Goal: Task Accomplishment & Management: Manage account settings

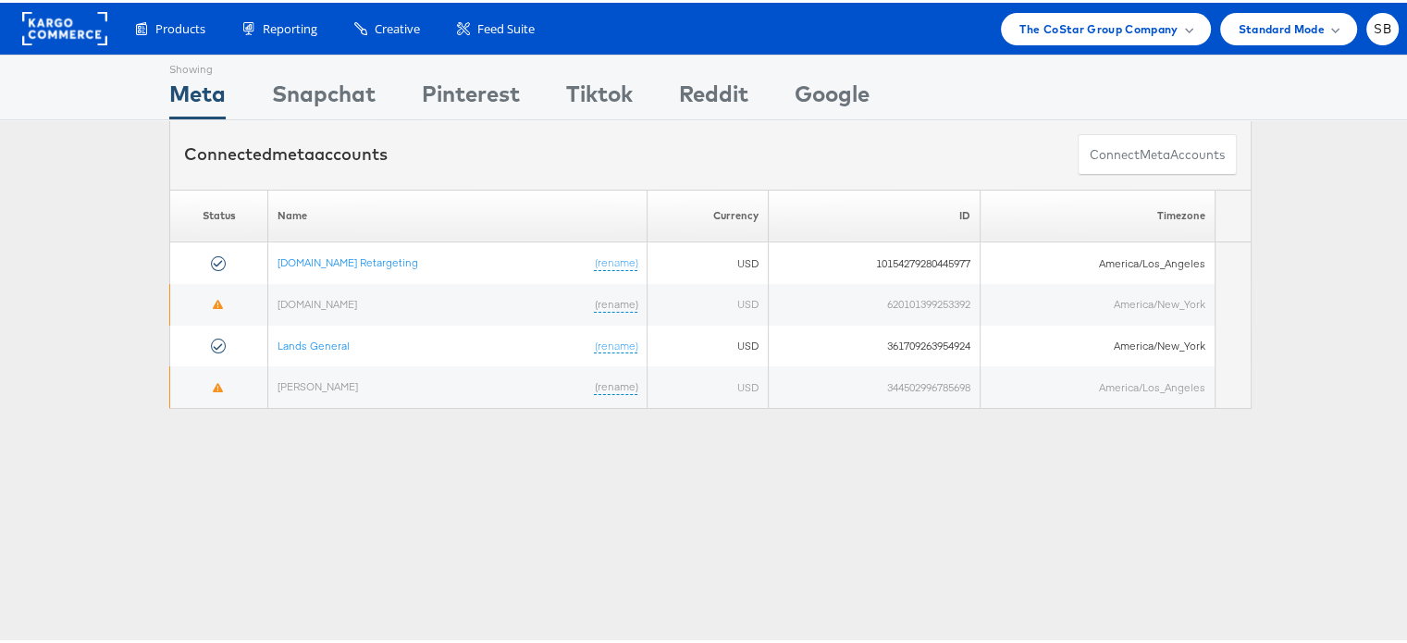
click at [59, 30] on rect at bounding box center [64, 25] width 85 height 33
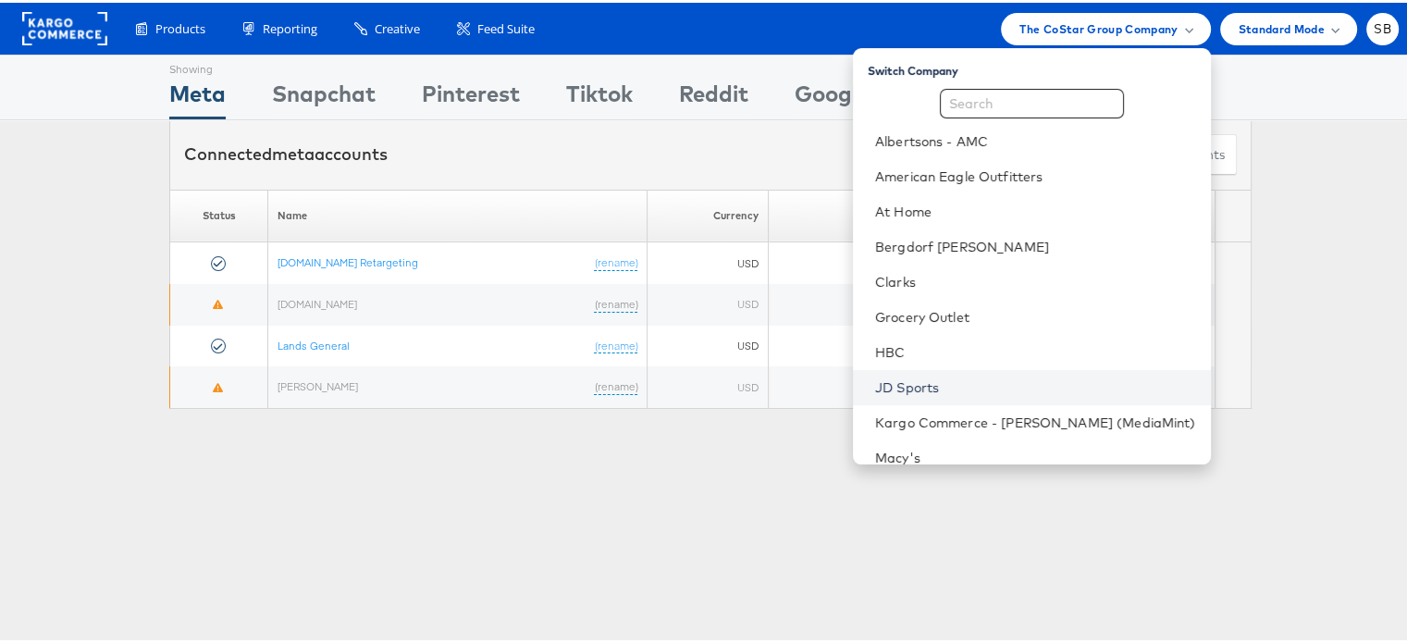
scroll to position [15, 0]
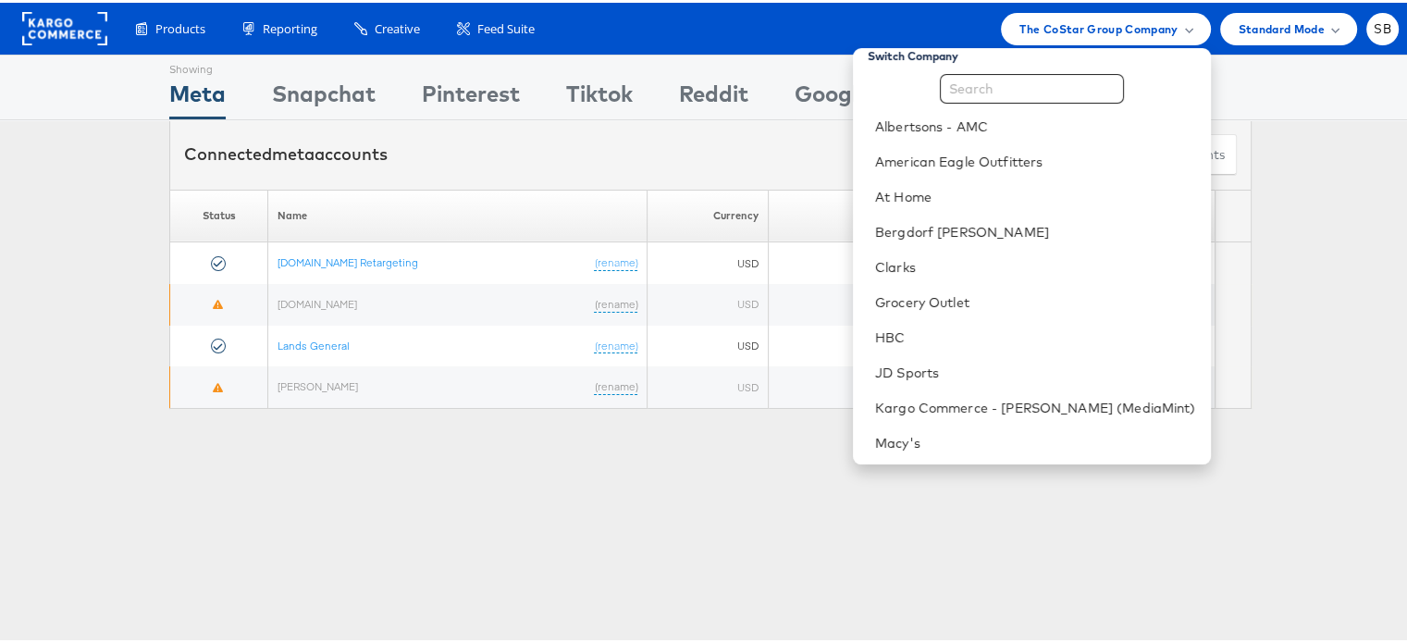
click at [463, 508] on div "Showing Meta Showing Snapchat Showing Pinterest Showing Tiktok Showing Reddit S…" at bounding box center [710, 514] width 1421 height 925
